Goal: Task Accomplishment & Management: Use online tool/utility

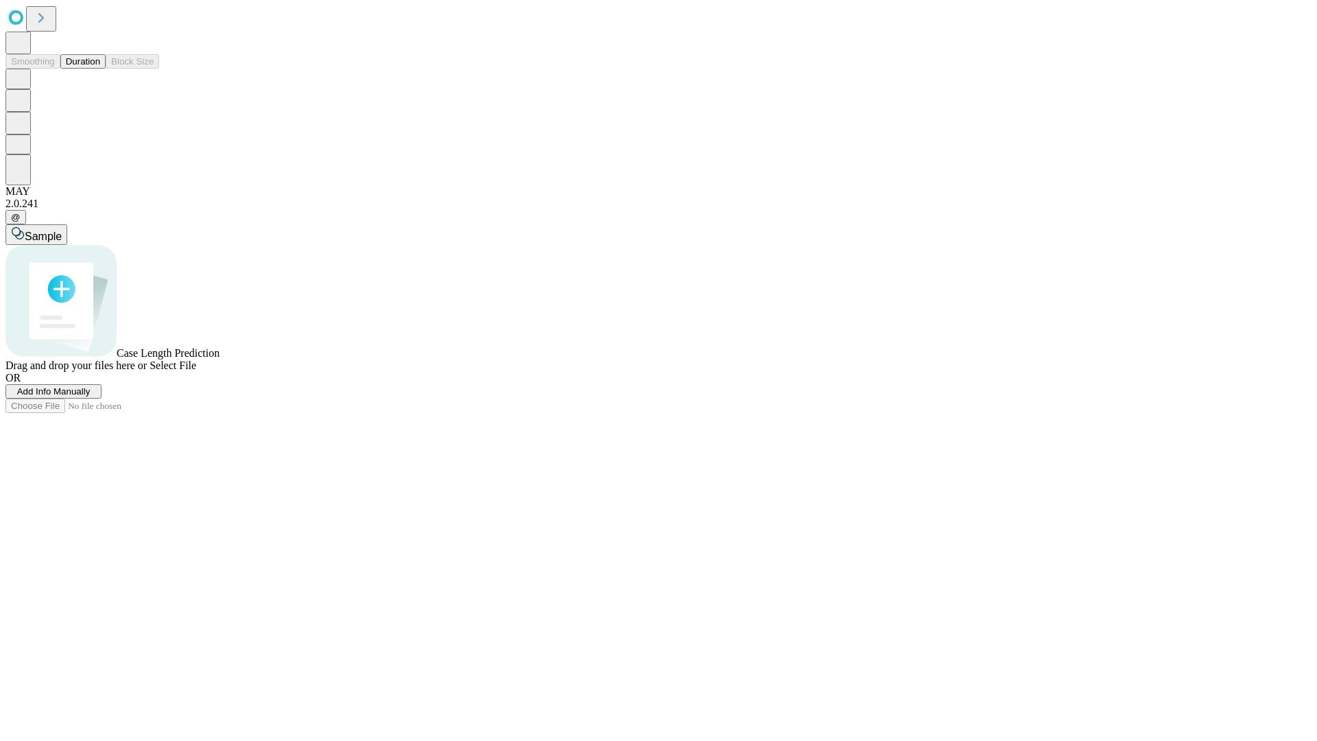
click at [100, 69] on button "Duration" at bounding box center [82, 61] width 45 height 14
click at [196, 371] on span "Select File" at bounding box center [173, 365] width 47 height 12
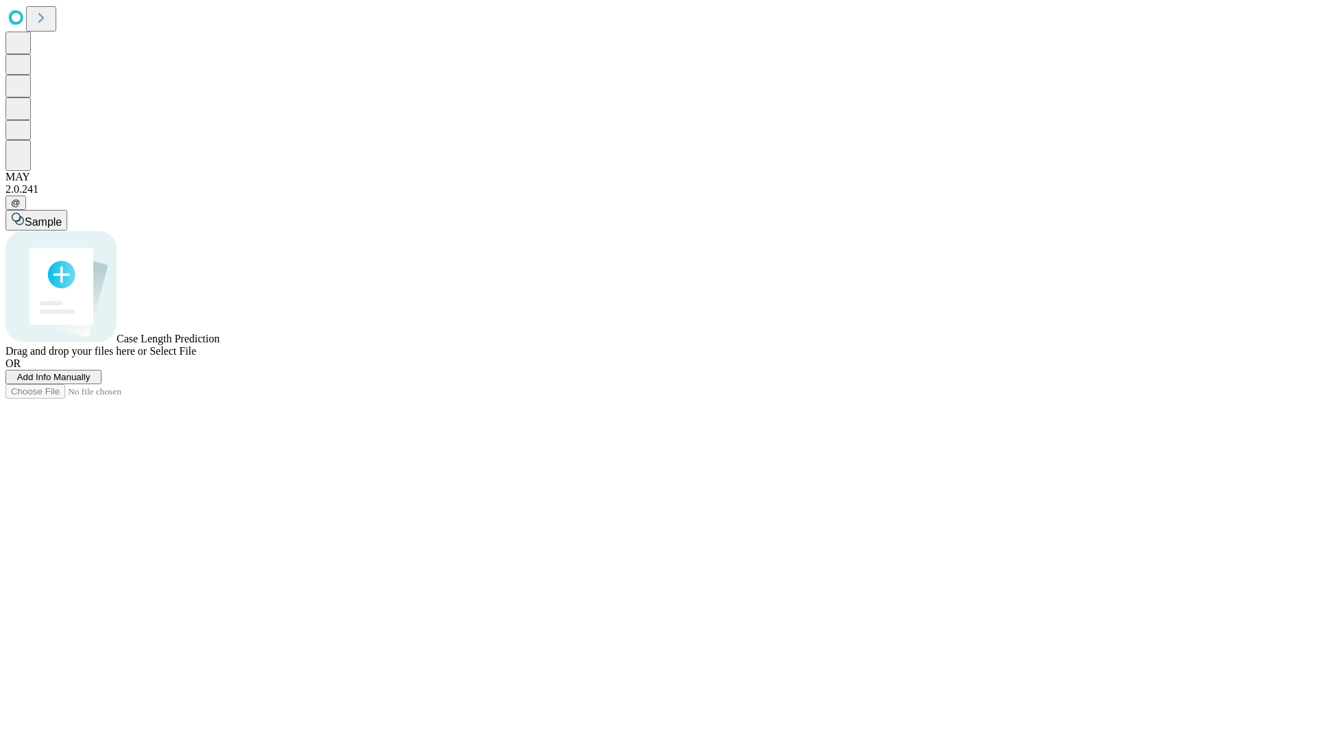
click at [196, 357] on span "Select File" at bounding box center [173, 351] width 47 height 12
